Goal: Task Accomplishment & Management: Use online tool/utility

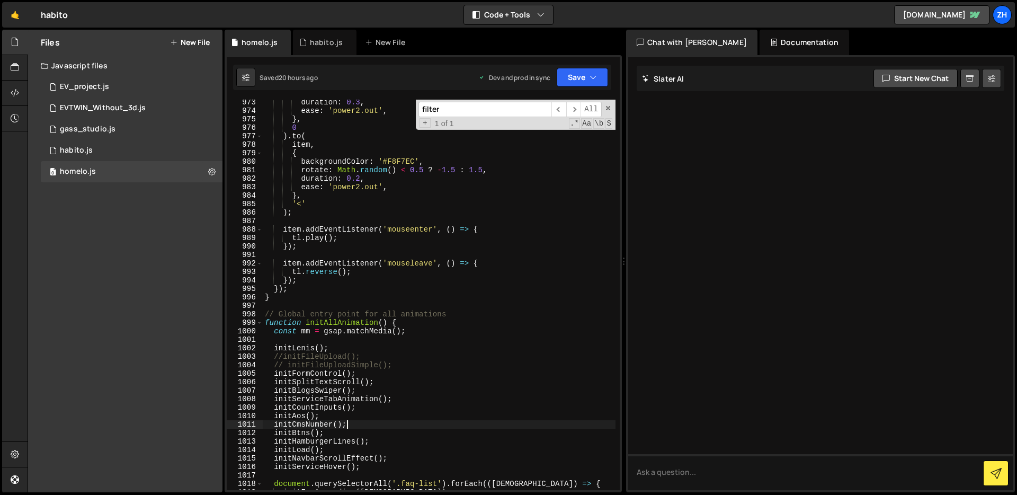
scroll to position [8315, 0]
click at [452, 300] on div "duration : 0.3 , ease : 'power2.out' , } , 0 ) . to ( item , { backgroundColor …" at bounding box center [439, 303] width 353 height 407
type textarea "}"
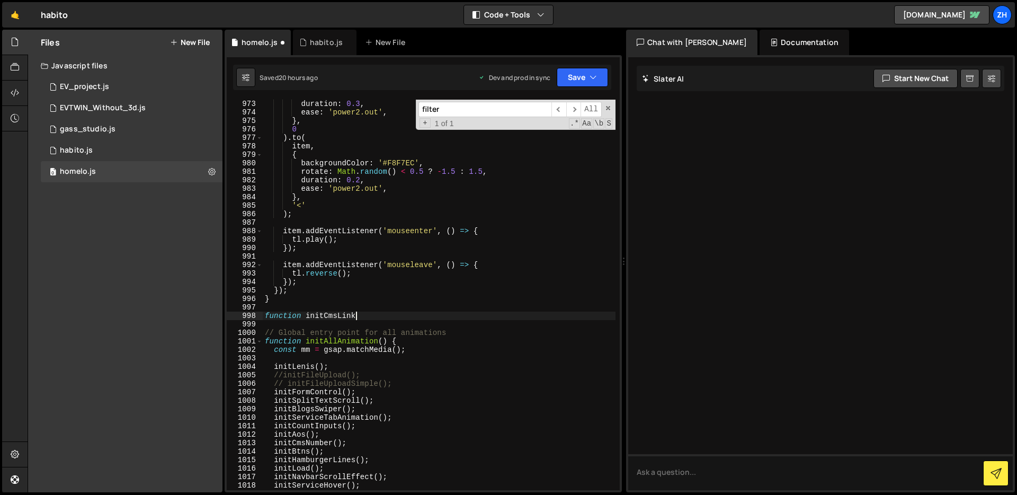
scroll to position [0, 6]
type textarea "function initCmsLink() {"
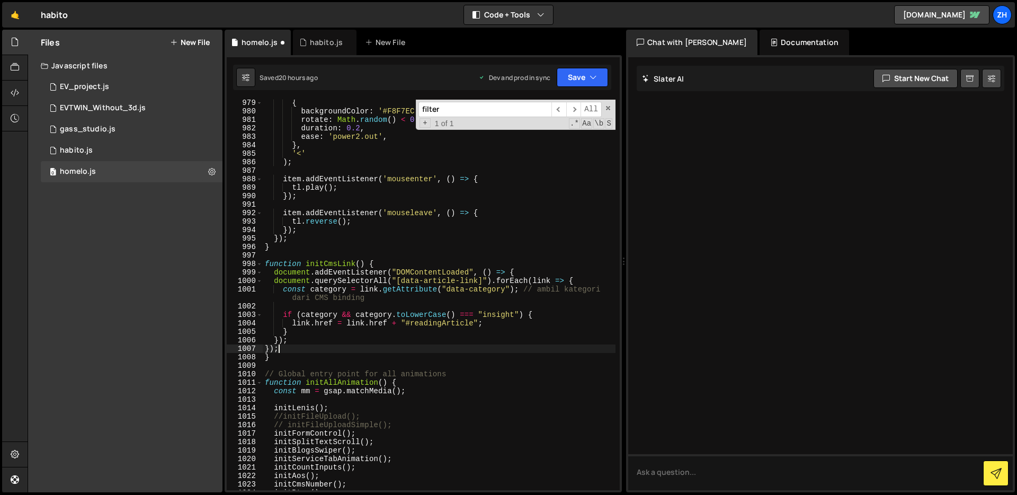
scroll to position [8376, 0]
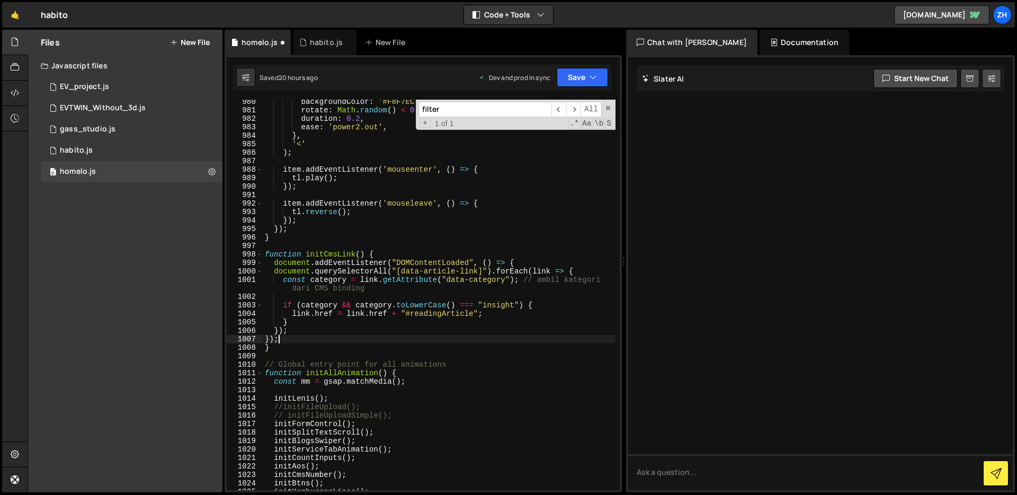
click at [508, 309] on div "backgroundColor : '#F8F7EC' , rotate : Math . random ( ) < 0.5 ? - 1.5 : 1.5 , …" at bounding box center [439, 300] width 353 height 407
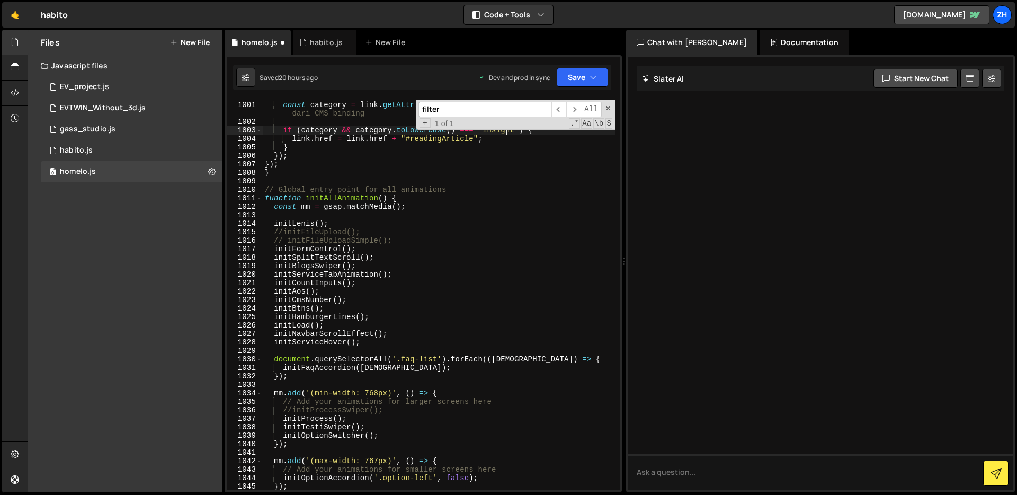
scroll to position [8550, 0]
click at [414, 255] on div "document . querySelectorAll ( "[data-article-link]" ) . forEach ( link => { con…" at bounding box center [439, 296] width 353 height 407
click at [414, 248] on div "document . querySelectorAll ( "[data-article-link]" ) . forEach ( link => { con…" at bounding box center [439, 296] width 353 height 407
type textarea "initFormControl();"
click at [403, 340] on div "document . querySelectorAll ( "[data-article-link]" ) . forEach ( link => { con…" at bounding box center [439, 296] width 353 height 407
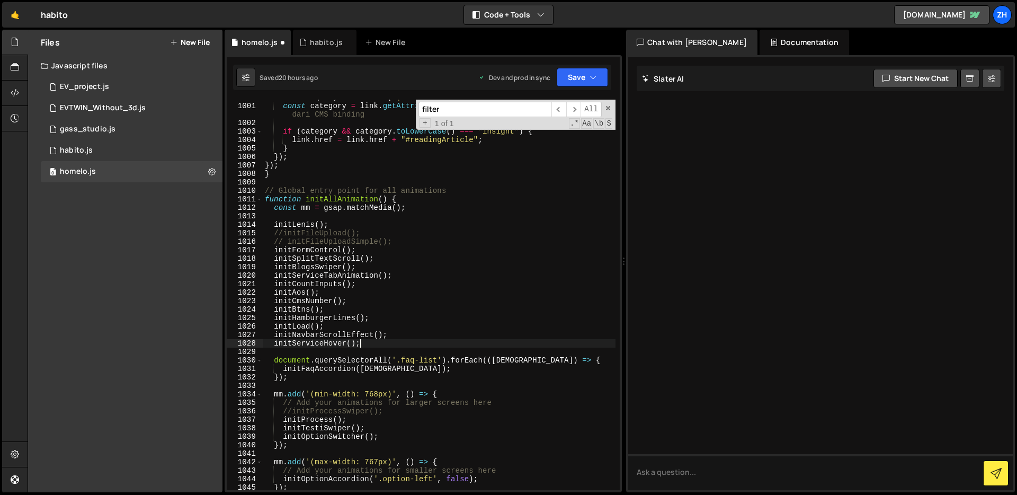
type textarea "initServiceHover();"
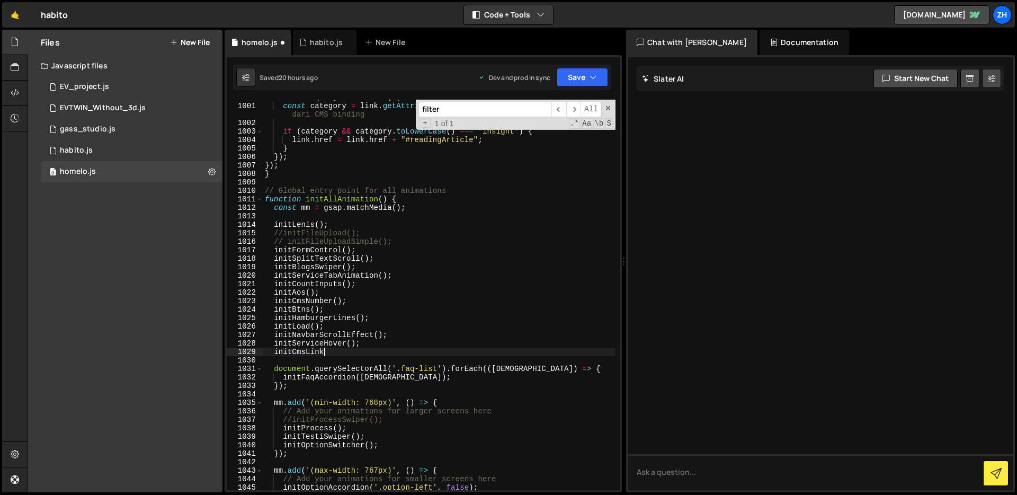
scroll to position [0, 4]
click at [525, 221] on div "document . querySelectorAll ( "[data-article-link]" ) . forEach ( link => { con…" at bounding box center [439, 296] width 353 height 407
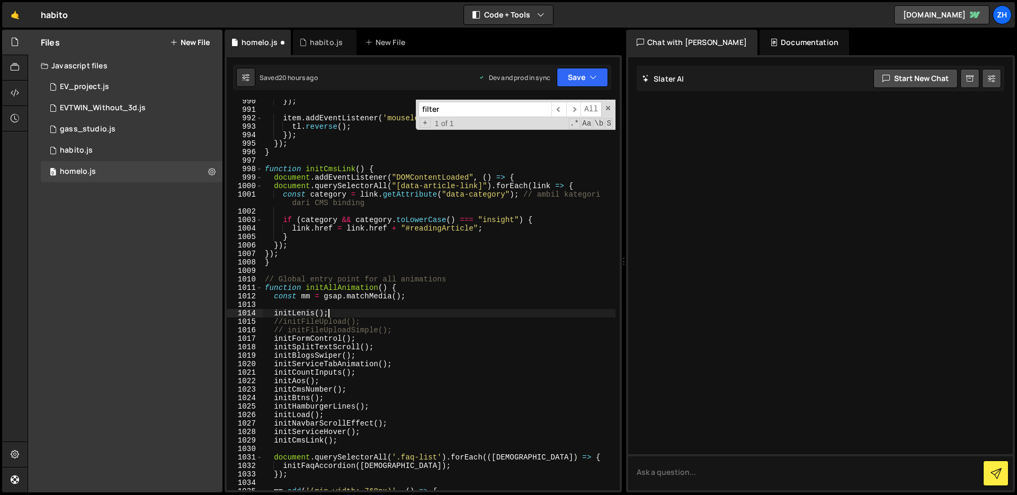
scroll to position [8446, 0]
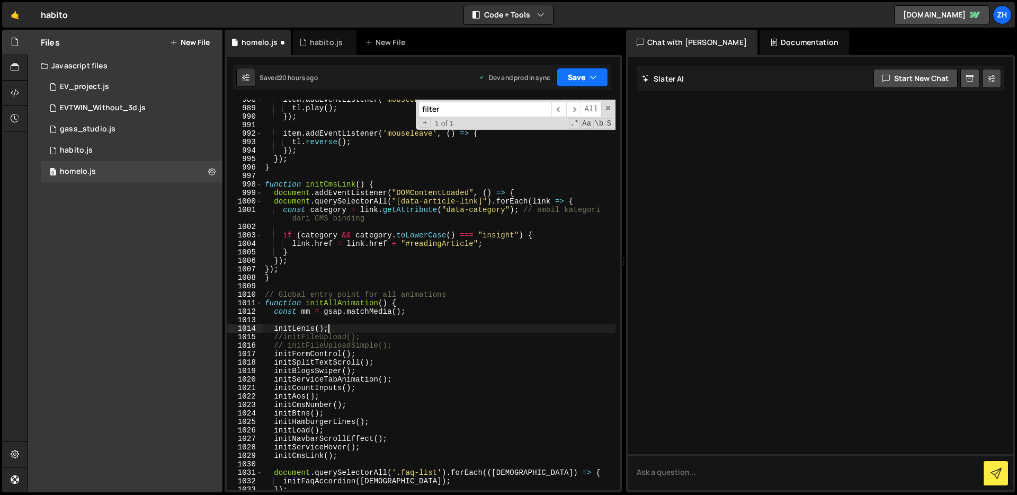
click at [576, 82] on button "Save" at bounding box center [582, 77] width 51 height 19
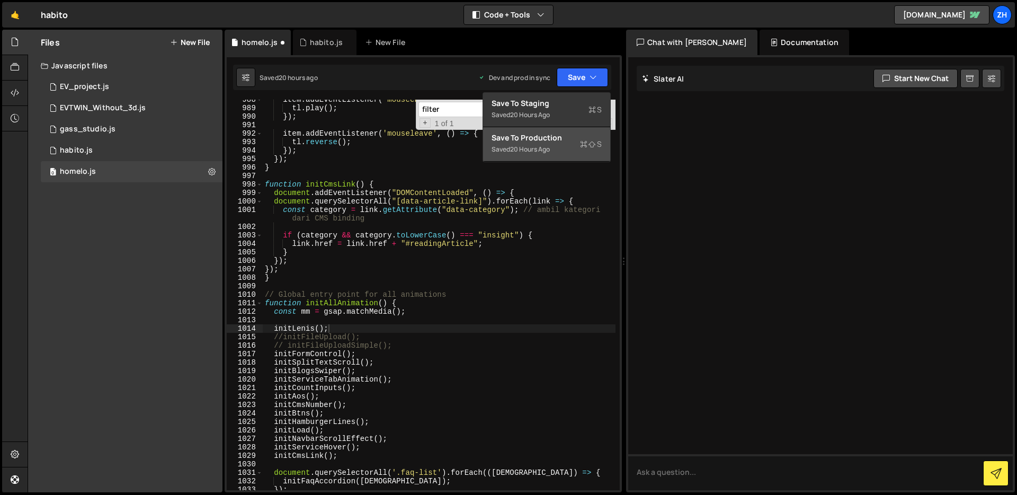
click at [566, 156] on button "Save to Production S Saved 20 hours ago" at bounding box center [546, 144] width 127 height 34
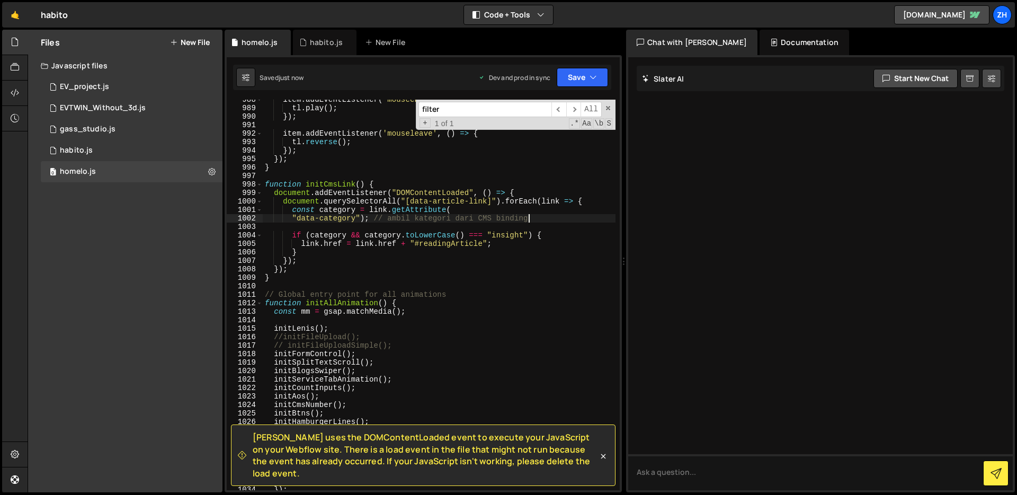
click at [560, 219] on div "item . addEventListener ( 'mouseenter' , ( ) => { tl . play ( ) ; }) ; item . a…" at bounding box center [439, 298] width 353 height 407
click at [547, 212] on div "item . addEventListener ( 'mouseenter' , ( ) => { tl . play ( ) ; }) ; item . a…" at bounding box center [439, 298] width 353 height 407
click at [547, 217] on div "item . addEventListener ( 'mouseenter' , ( ) => { tl . play ( ) ; }) ; item . a…" at bounding box center [439, 298] width 353 height 407
type textarea ""data-category"); // ambil kategori dari CMS binding"
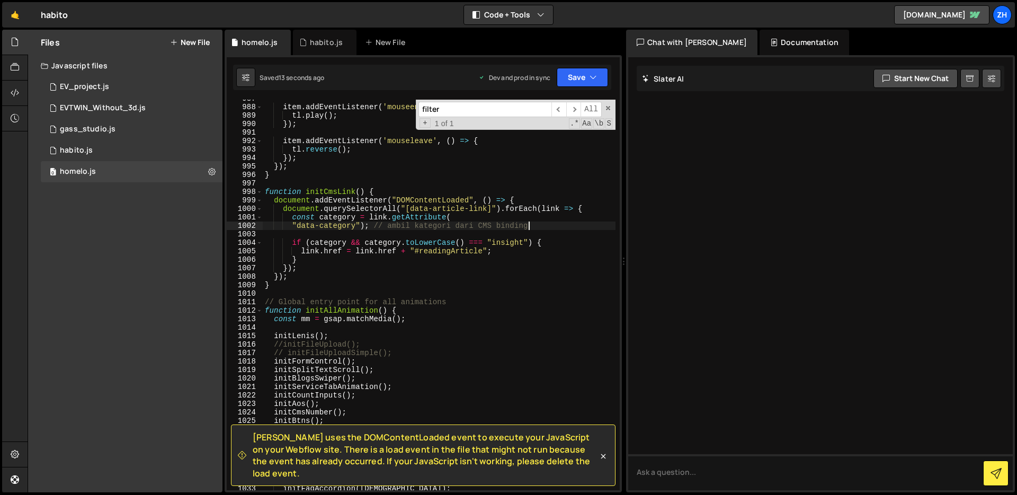
scroll to position [8439, 0]
click at [547, 231] on div "item . addEventListener ( 'mouseenter' , ( ) => { tl . play ( ) ; }) ; item . a…" at bounding box center [439, 297] width 353 height 407
click at [551, 222] on div "item . addEventListener ( 'mouseenter' , ( ) => { tl . play ( ) ; }) ; item . a…" at bounding box center [439, 297] width 353 height 407
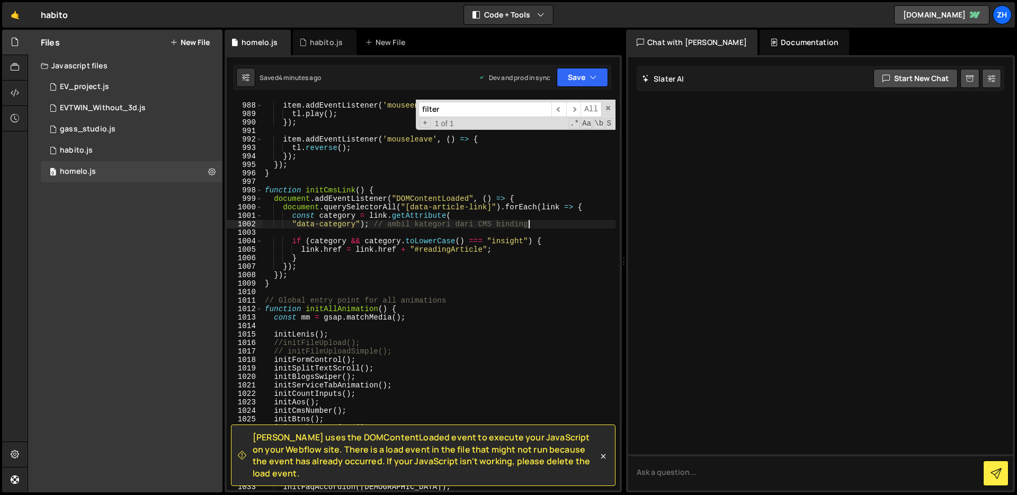
click at [568, 225] on div "item . addEventListener ( 'mouseenter' , ( ) => { tl . play ( ) ; }) ; item . a…" at bounding box center [439, 296] width 353 height 407
click at [560, 219] on div "item . addEventListener ( 'mouseenter' , ( ) => { tl . play ( ) ; }) ; item . a…" at bounding box center [439, 296] width 353 height 407
click at [563, 224] on div "item . addEventListener ( 'mouseenter' , ( ) => { tl . play ( ) ; }) ; item . a…" at bounding box center [439, 296] width 353 height 407
type textarea ""data-category"); // ambil kategori dari CMS binding"
click at [479, 294] on div "item . addEventListener ( 'mouseenter' , ( ) => { tl . play ( ) ; }) ; item . a…" at bounding box center [439, 296] width 353 height 407
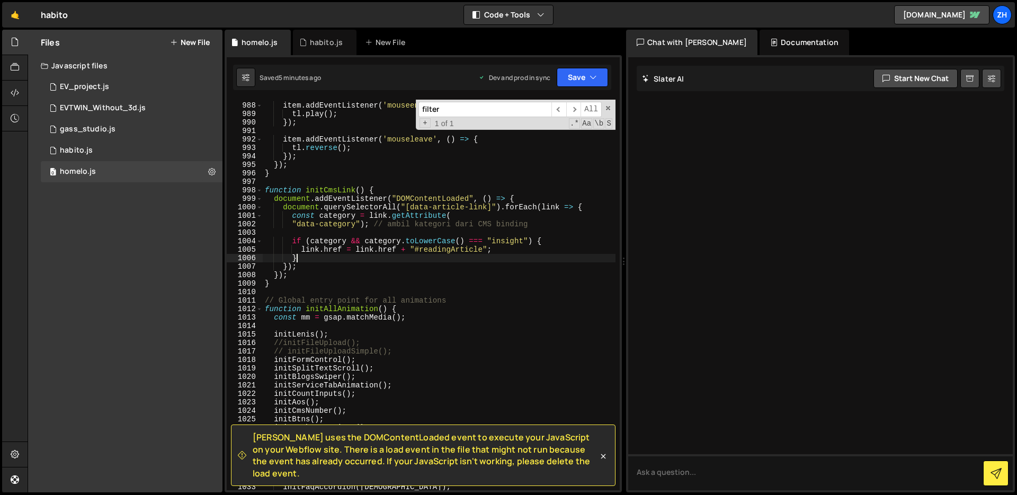
click at [528, 254] on div "item . addEventListener ( 'mouseenter' , ( ) => { tl . play ( ) ; }) ; item . a…" at bounding box center [439, 296] width 353 height 407
click at [519, 251] on div "item . addEventListener ( 'mouseenter' , ( ) => { tl . play ( ) ; }) ; item . a…" at bounding box center [439, 296] width 353 height 407
type textarea "link.href = link.href + "#readingArticle";"
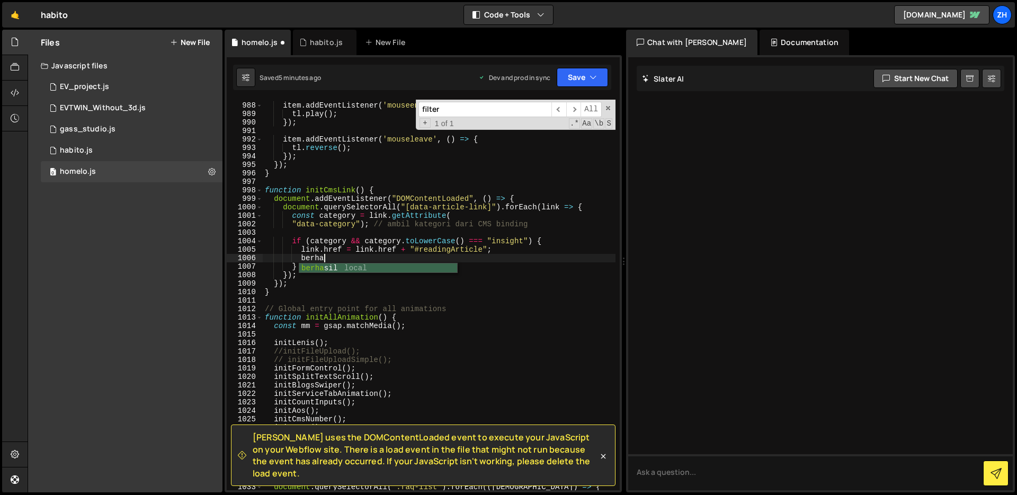
scroll to position [0, 4]
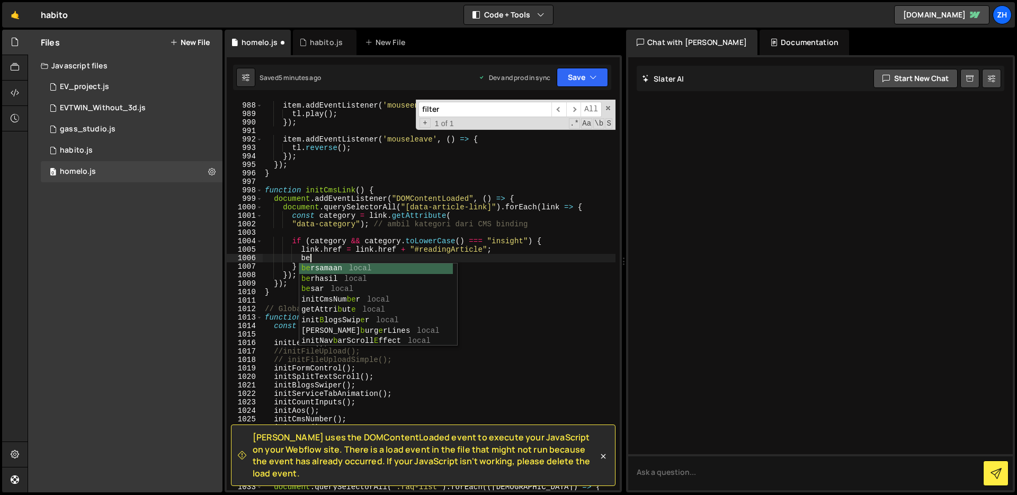
type textarea "b"
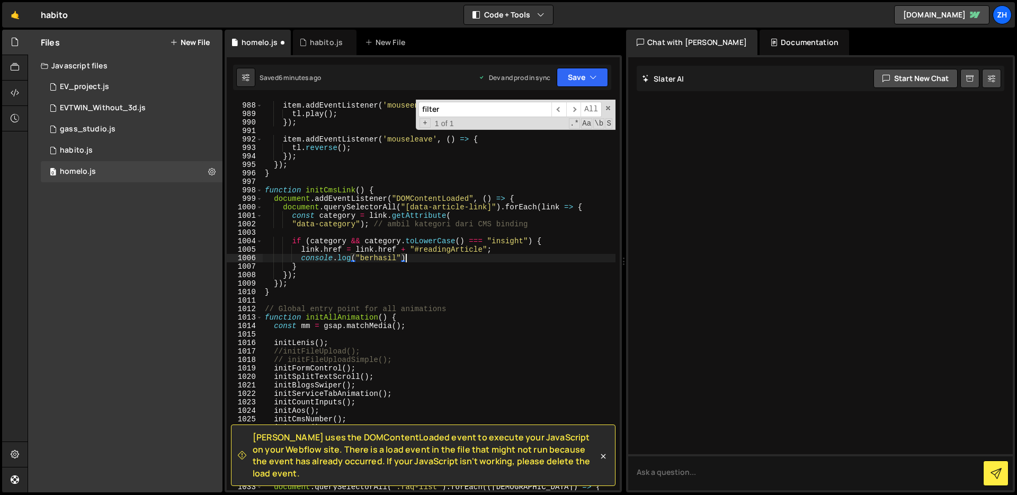
scroll to position [0, 10]
click at [444, 270] on div "item . addEventListener ( 'mouseenter' , ( ) => { tl . play ( ) ; }) ; item . a…" at bounding box center [439, 296] width 353 height 407
type textarea "}"
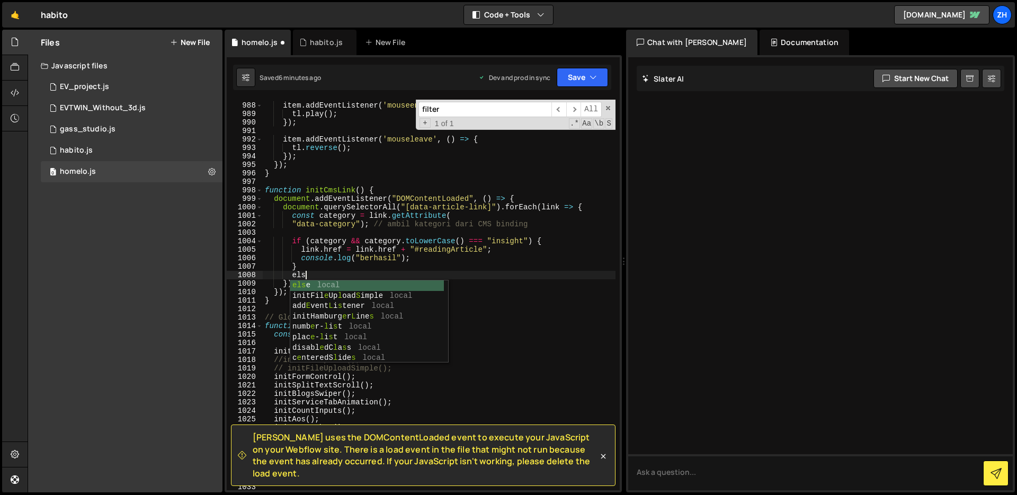
scroll to position [0, 3]
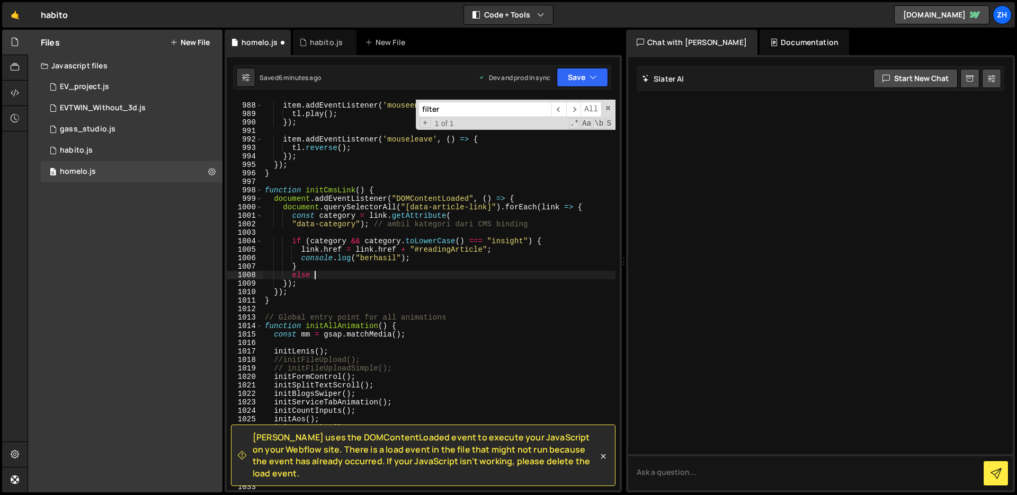
type textarea "else {"
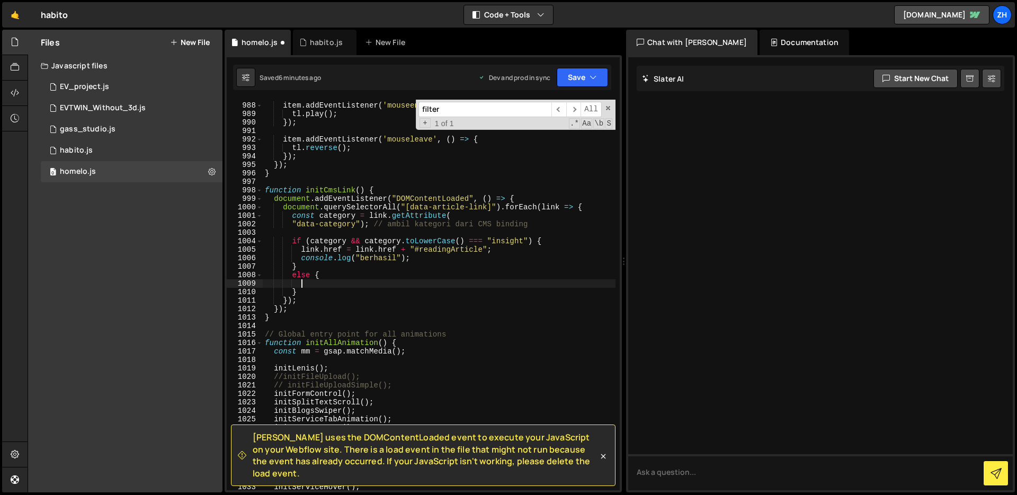
type textarea "}"
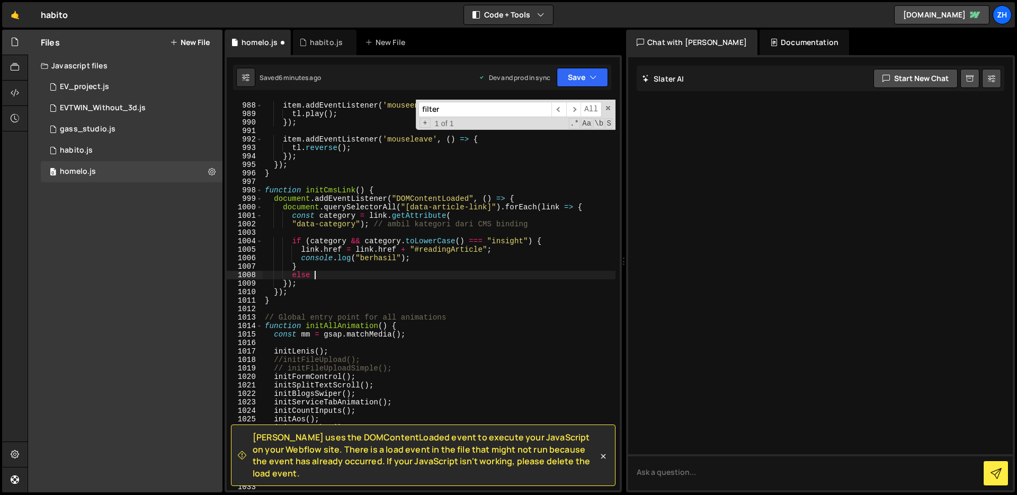
type textarea "else {"
type textarea "}"
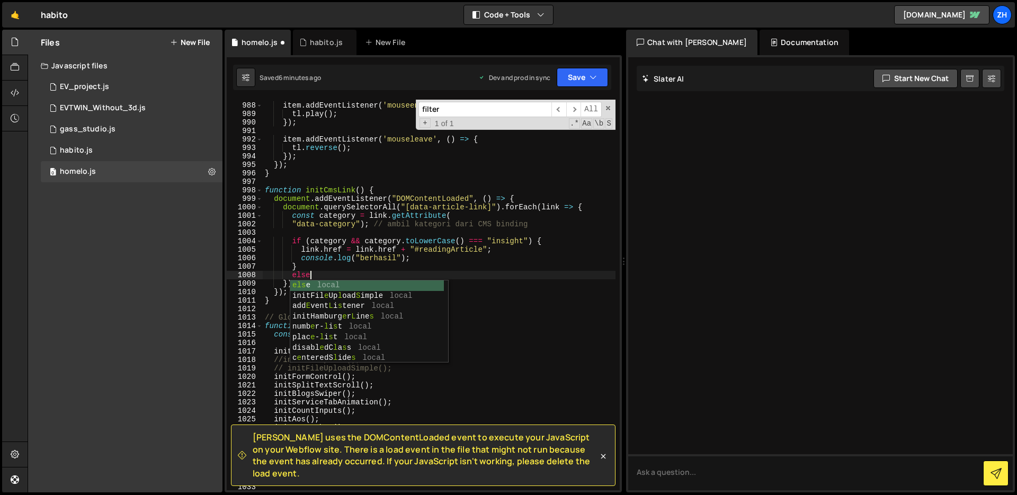
scroll to position [0, 3]
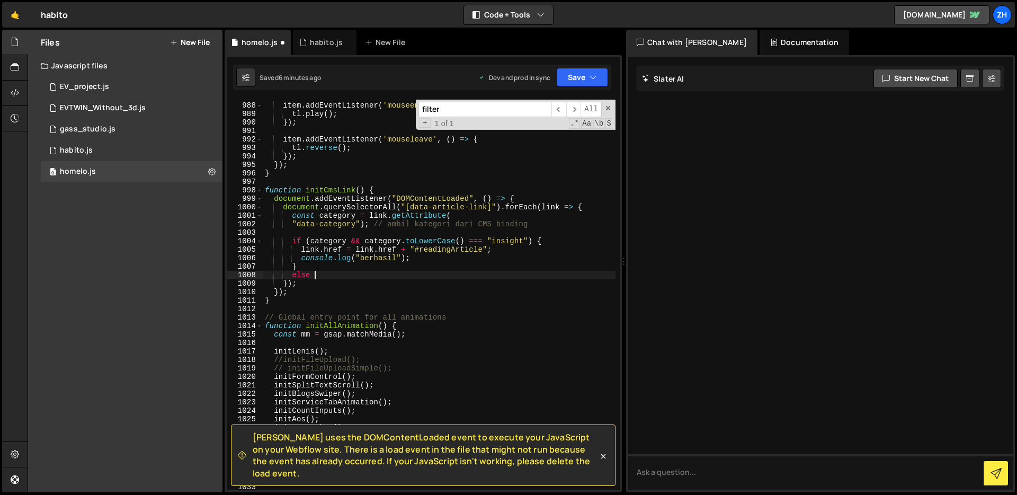
type textarea "else {"
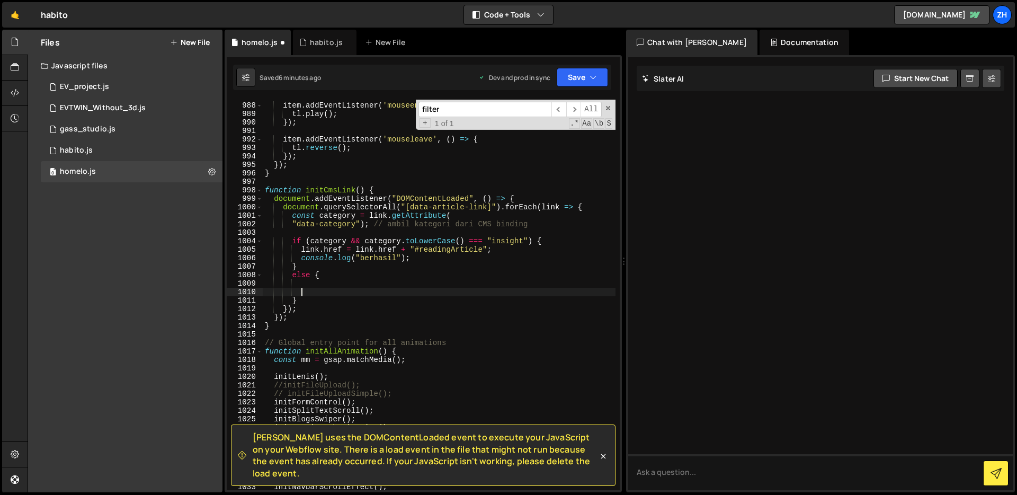
type textarea "{"
type textarea "}"
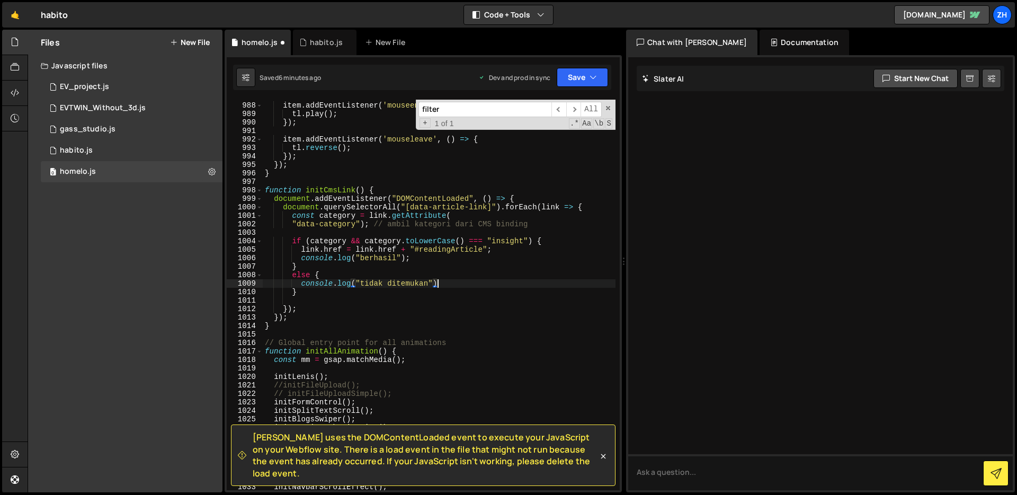
scroll to position [0, 12]
click at [480, 291] on div "item . addEventListener ( 'mouseenter' , ( ) => { tl . play ( ) ; }) ; item . a…" at bounding box center [439, 296] width 353 height 407
type textarea "}"
click at [578, 74] on button "Save" at bounding box center [582, 77] width 51 height 19
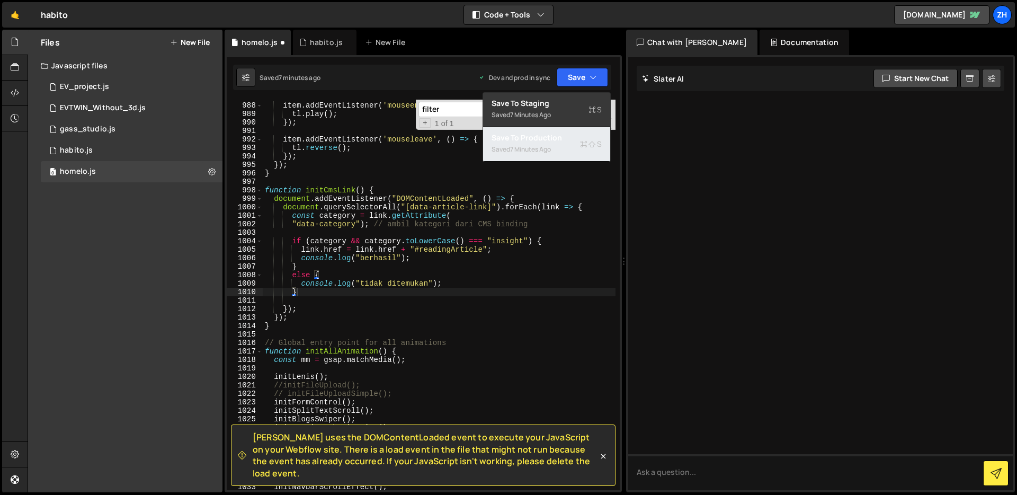
click at [564, 149] on div "Saved 7 minutes ago" at bounding box center [547, 149] width 110 height 13
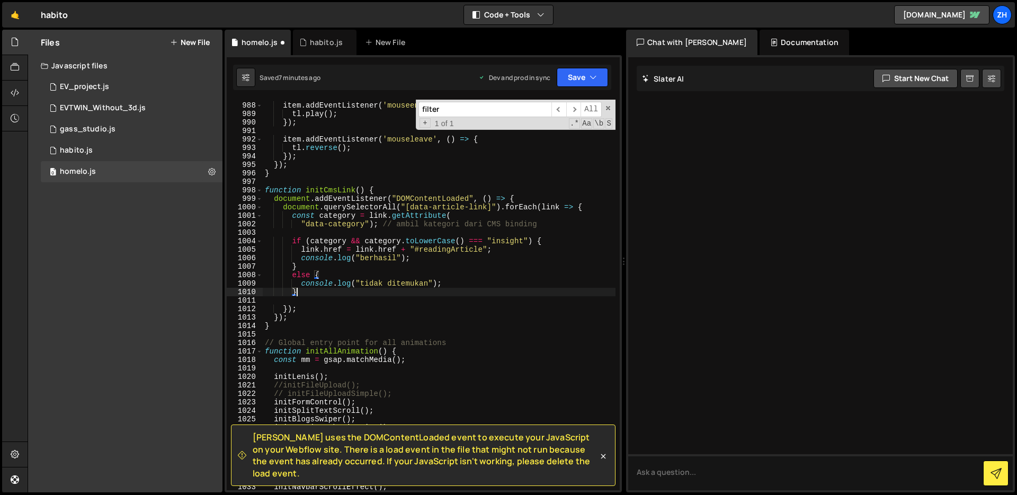
click at [528, 289] on div "item . addEventListener ( 'mouseenter' , ( ) => { tl . play ( ) ; }) ; item . a…" at bounding box center [439, 296] width 353 height 407
